Goal: Check status: Check status

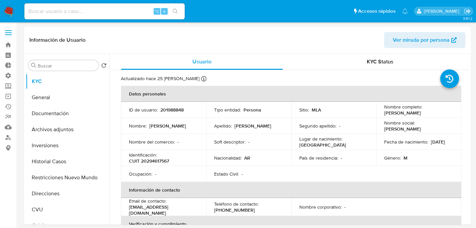
select select "10"
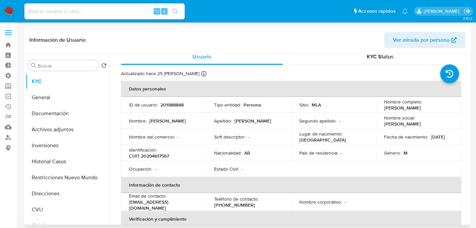
scroll to position [37, 0]
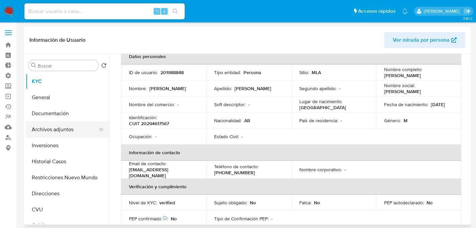
click at [52, 123] on button "Archivos adjuntos" at bounding box center [65, 130] width 78 height 16
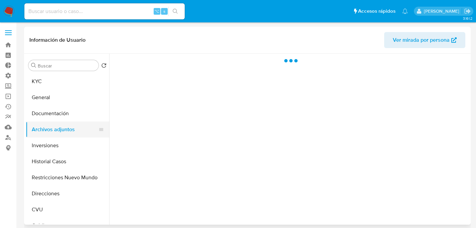
scroll to position [0, 0]
click at [44, 147] on button "Inversiones" at bounding box center [65, 146] width 78 height 16
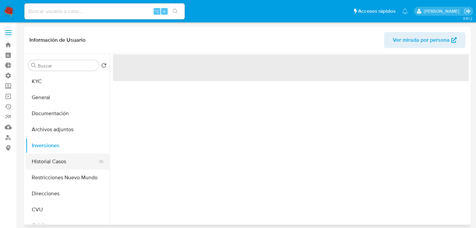
click at [47, 162] on button "Historial Casos" at bounding box center [65, 162] width 78 height 16
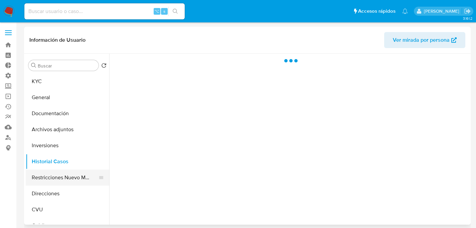
click at [49, 172] on button "Restricciones Nuevo Mundo" at bounding box center [65, 178] width 78 height 16
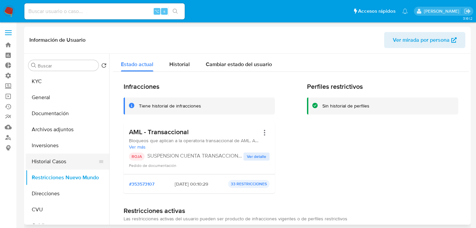
click at [49, 166] on button "Historial Casos" at bounding box center [65, 162] width 78 height 16
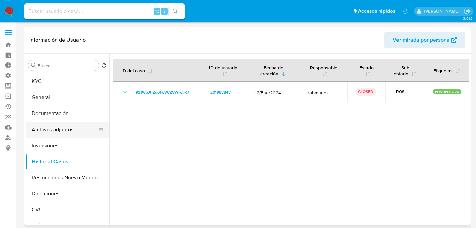
click at [74, 132] on button "Archivos adjuntos" at bounding box center [65, 130] width 78 height 16
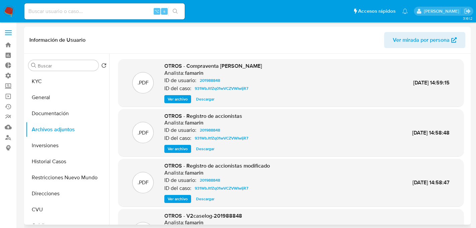
click at [175, 100] on span "Ver archivo" at bounding box center [178, 99] width 20 height 7
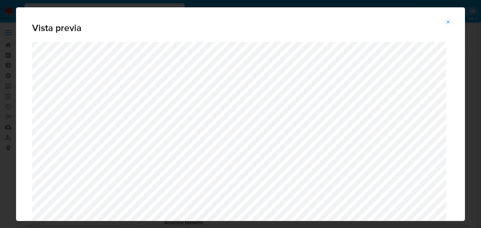
click at [453, 19] on button "Attachment preview" at bounding box center [448, 22] width 15 height 11
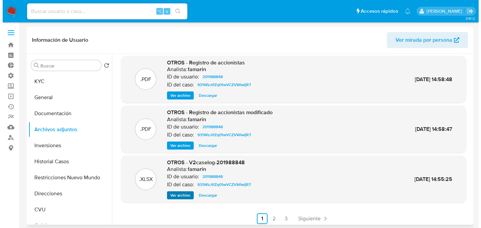
scroll to position [54, 0]
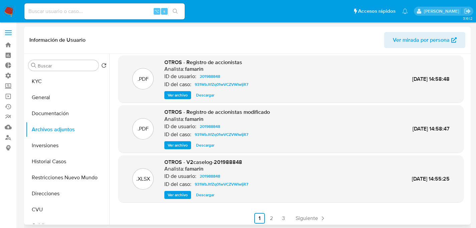
click at [178, 197] on span "Ver archivo" at bounding box center [178, 195] width 20 height 7
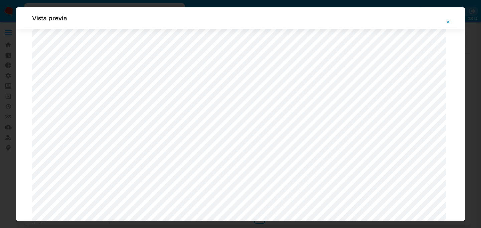
scroll to position [855, 0]
click at [452, 21] on button "Attachment preview" at bounding box center [448, 22] width 15 height 11
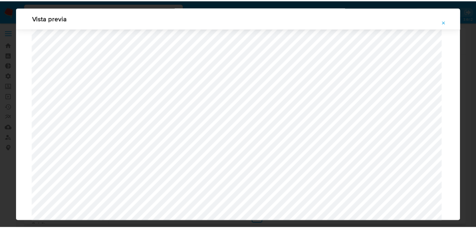
scroll to position [21, 0]
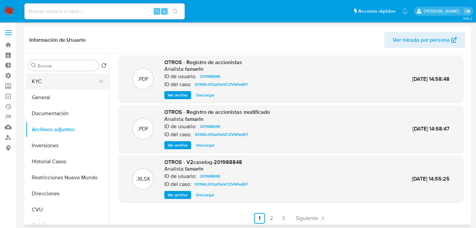
click at [36, 82] on button "KYC" at bounding box center [65, 82] width 78 height 16
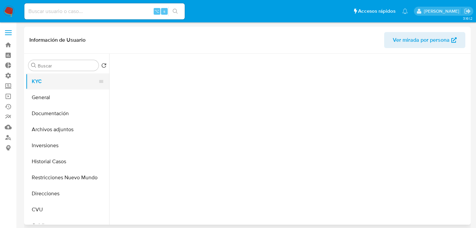
scroll to position [0, 0]
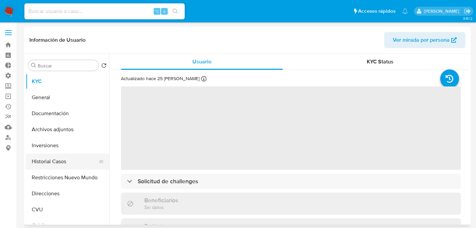
click at [27, 163] on button "Historial Casos" at bounding box center [65, 162] width 78 height 16
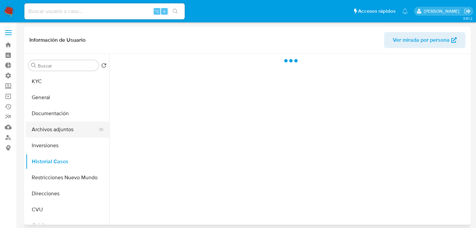
click at [49, 127] on button "Archivos adjuntos" at bounding box center [65, 130] width 78 height 16
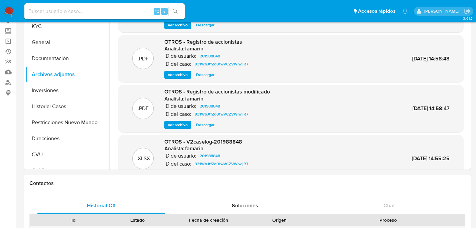
scroll to position [53, 0]
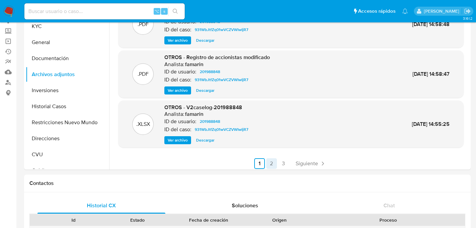
click at [272, 159] on link "2" at bounding box center [271, 163] width 11 height 11
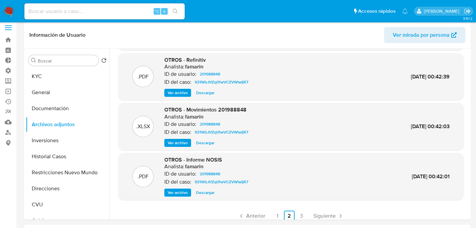
scroll to position [51, 0]
click at [296, 214] on link "3" at bounding box center [301, 216] width 11 height 11
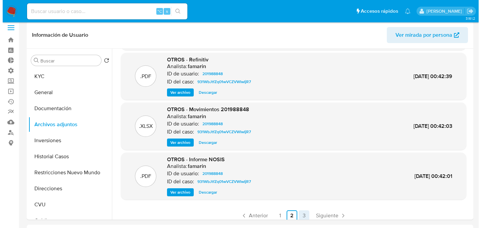
scroll to position [0, 0]
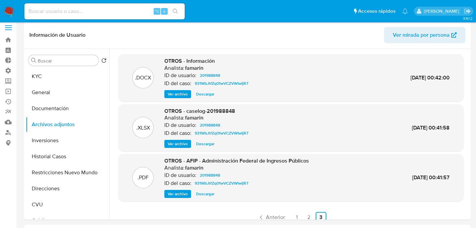
click at [171, 143] on span "Ver archivo" at bounding box center [178, 144] width 20 height 7
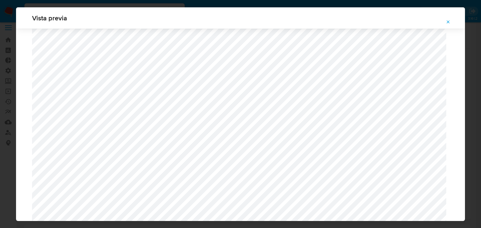
scroll to position [625, 0]
click at [451, 19] on button "Attachment preview" at bounding box center [448, 22] width 15 height 11
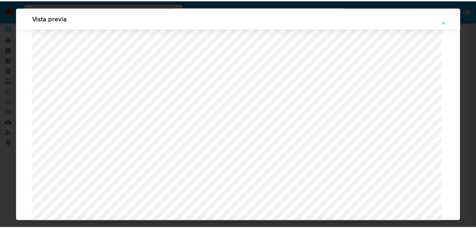
scroll to position [21, 0]
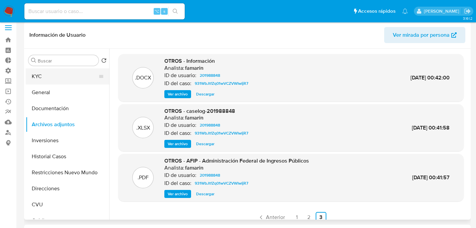
click at [57, 74] on button "KYC" at bounding box center [65, 76] width 78 height 16
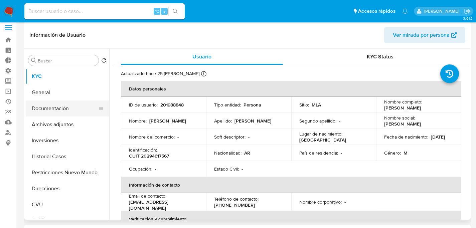
click at [55, 101] on button "Documentación" at bounding box center [65, 109] width 78 height 16
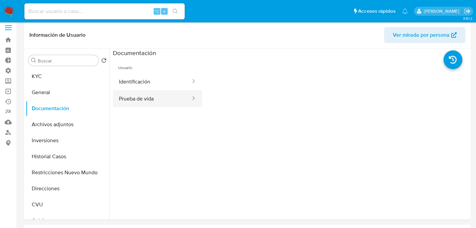
click at [148, 94] on button "Prueba de vida" at bounding box center [152, 98] width 79 height 17
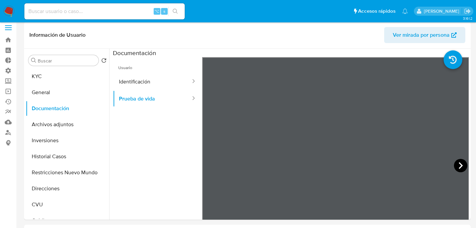
click at [457, 161] on icon at bounding box center [460, 165] width 13 height 13
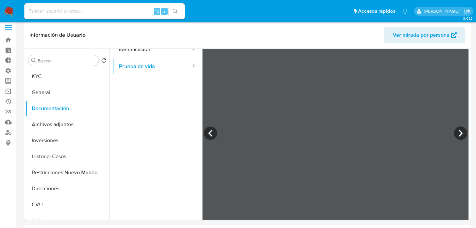
scroll to position [36, 0]
click at [459, 130] on icon at bounding box center [461, 129] width 4 height 7
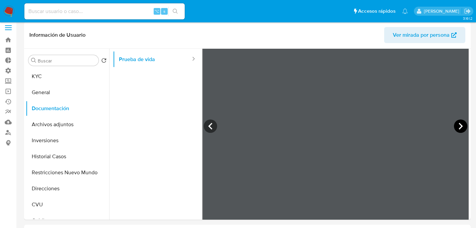
scroll to position [40, 0]
click at [458, 125] on icon at bounding box center [460, 125] width 13 height 13
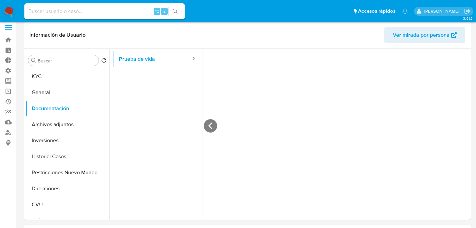
scroll to position [59, 0]
click at [44, 72] on button "KYC" at bounding box center [65, 76] width 78 height 16
